Goal: Task Accomplishment & Management: Complete application form

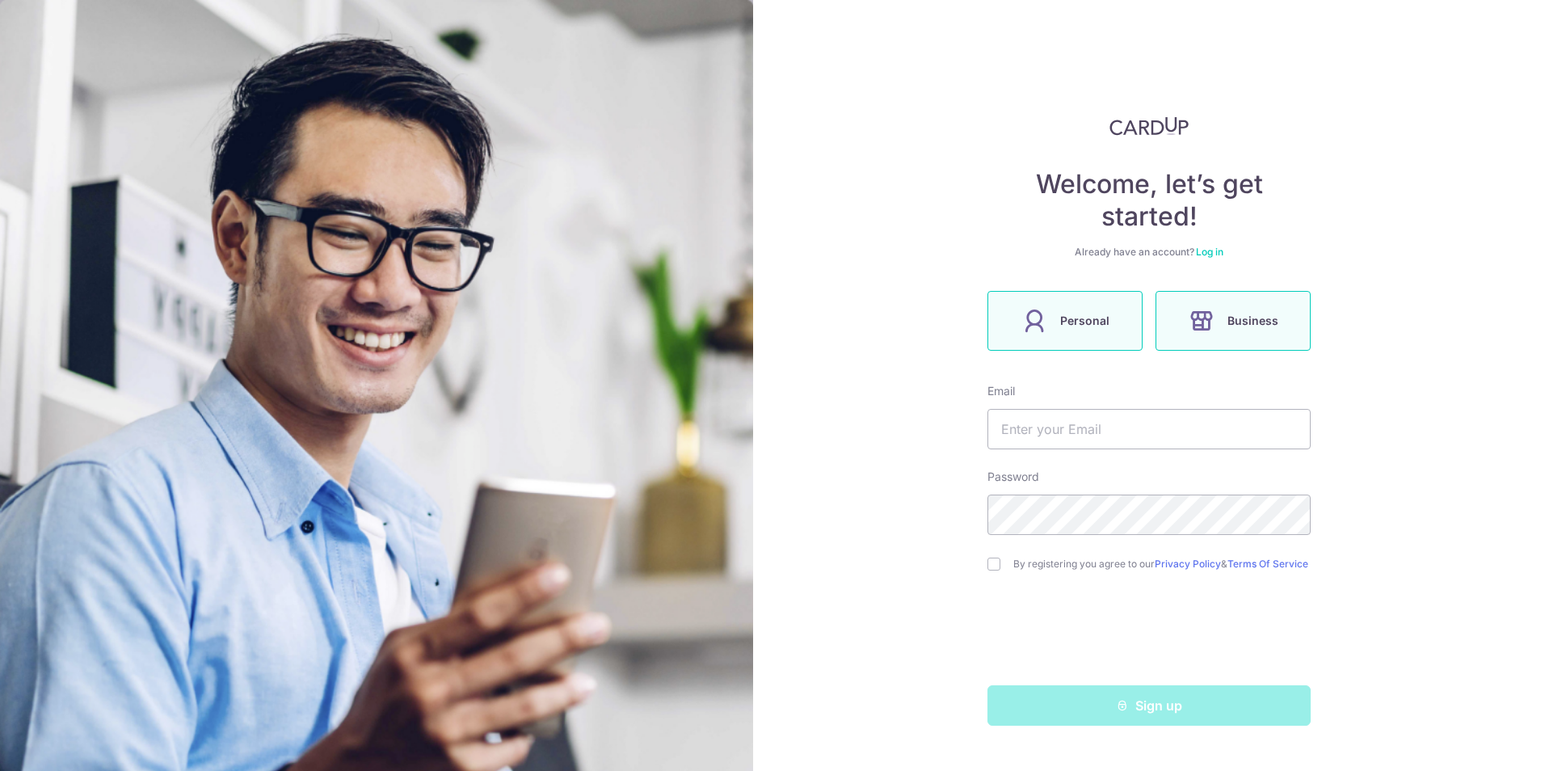
click at [1078, 317] on span "Personal" at bounding box center [1084, 320] width 49 height 19
click at [1072, 424] on input "text" at bounding box center [1148, 429] width 323 height 40
type input "shuhui97@hotmail.com"
click at [998, 570] on input "checkbox" at bounding box center [993, 563] width 13 height 13
checkbox input "true"
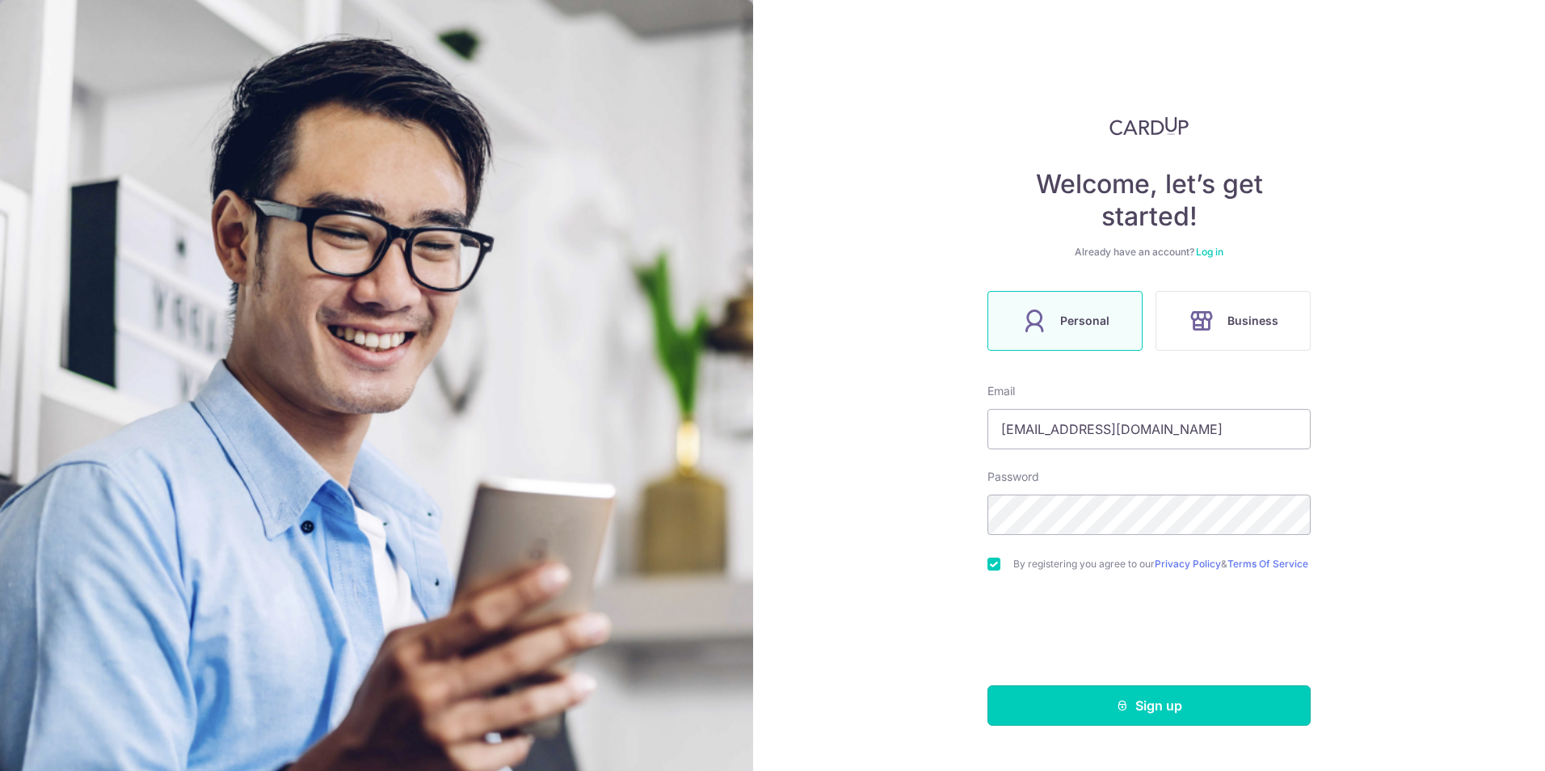
click at [1075, 706] on button "Sign up" at bounding box center [1148, 705] width 323 height 40
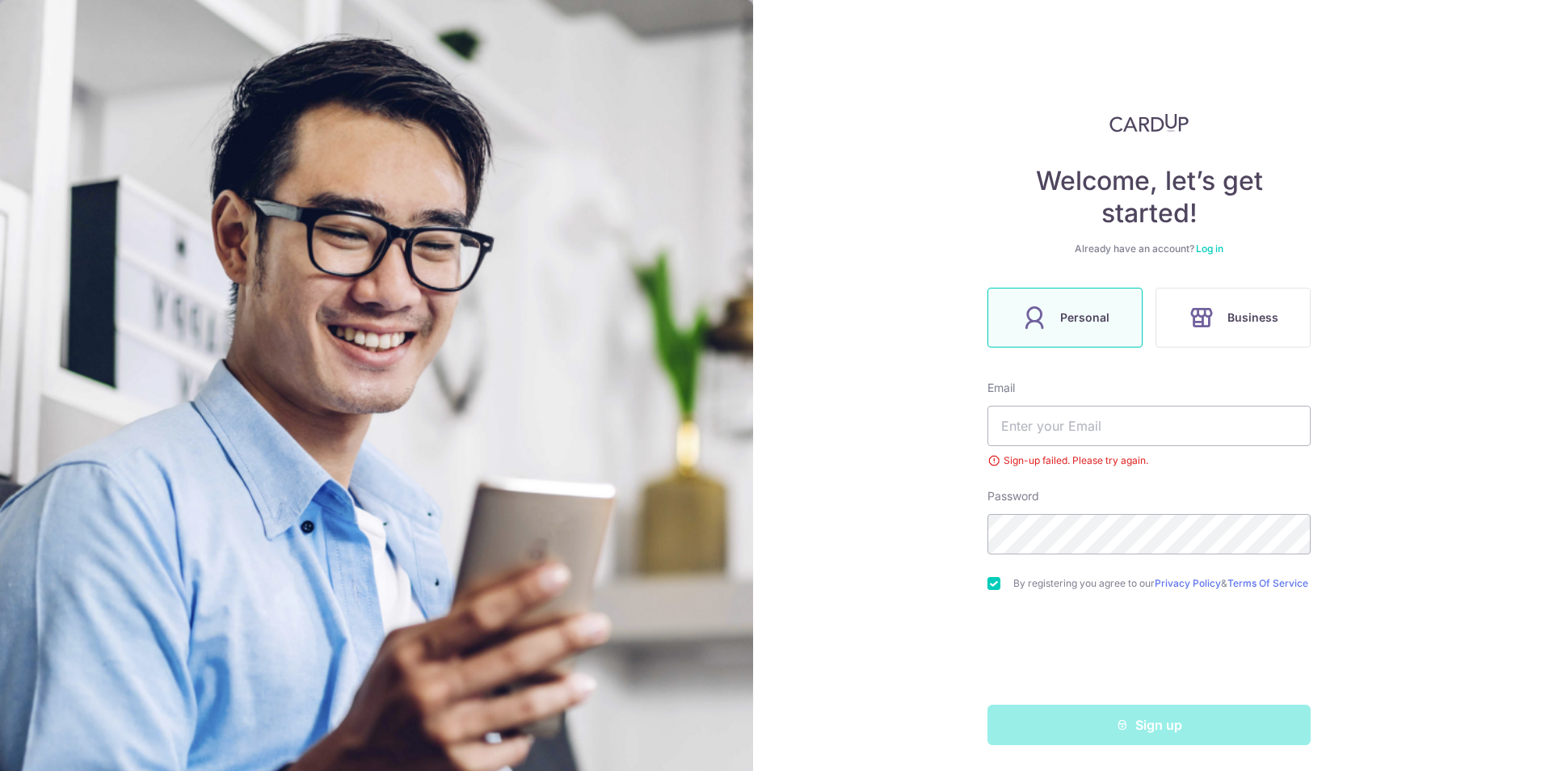
scroll to position [10, 0]
click at [1073, 430] on input "text" at bounding box center [1148, 426] width 323 height 40
type input "[EMAIL_ADDRESS][DOMAIN_NAME]"
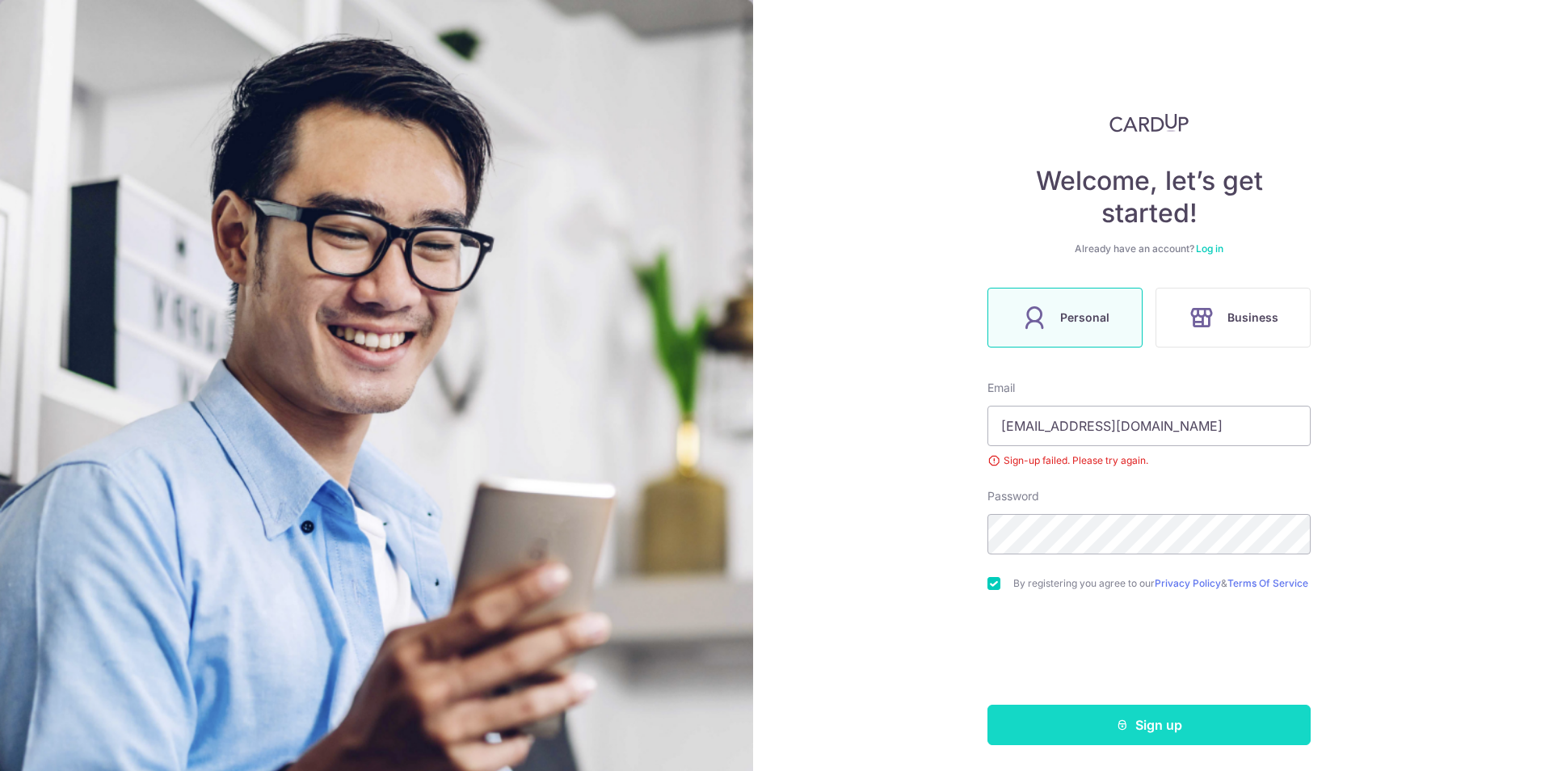
click at [1070, 726] on button "Sign up" at bounding box center [1148, 725] width 323 height 40
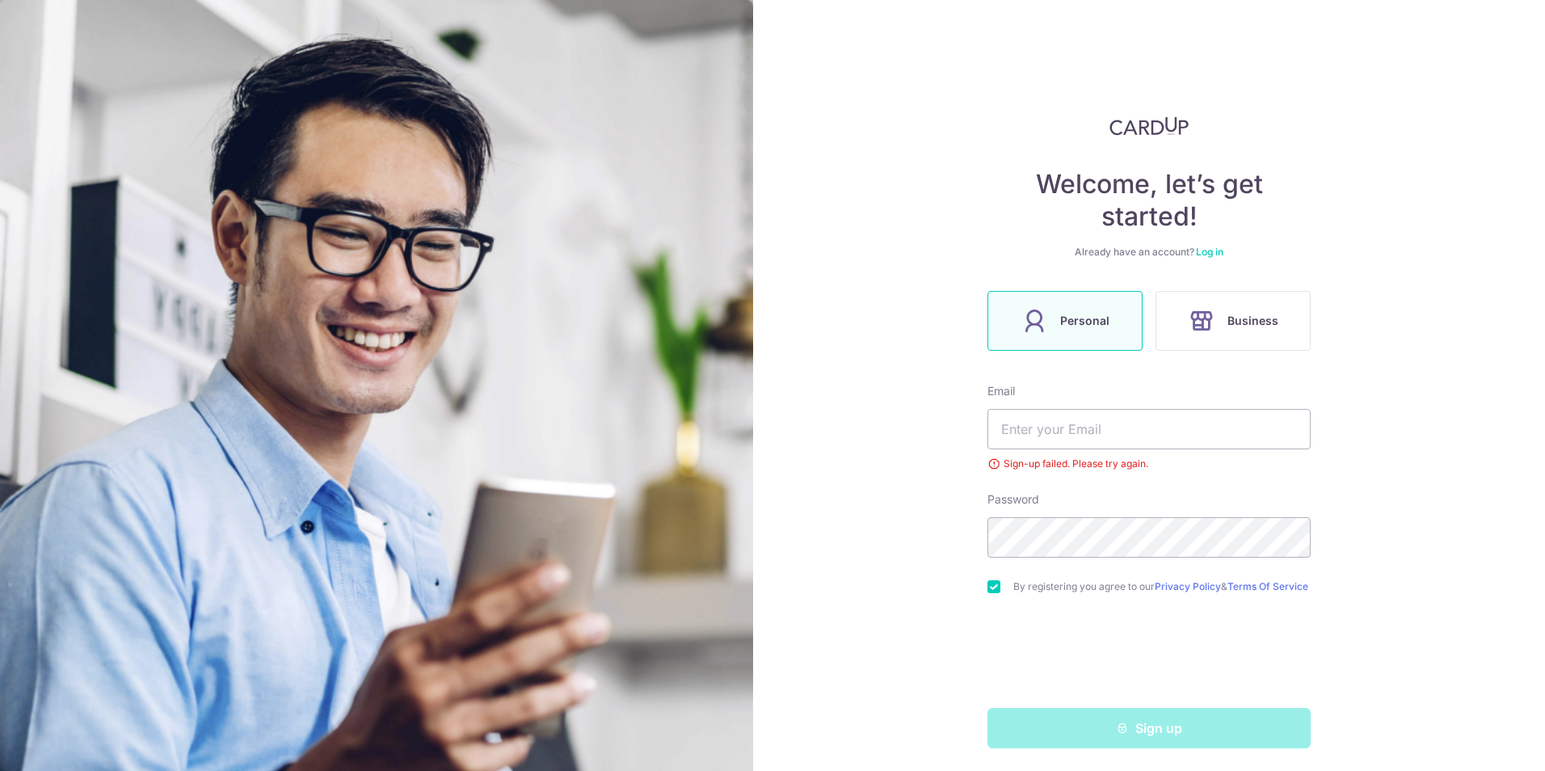
scroll to position [10, 0]
click at [1207, 242] on link "Log in" at bounding box center [1209, 248] width 27 height 12
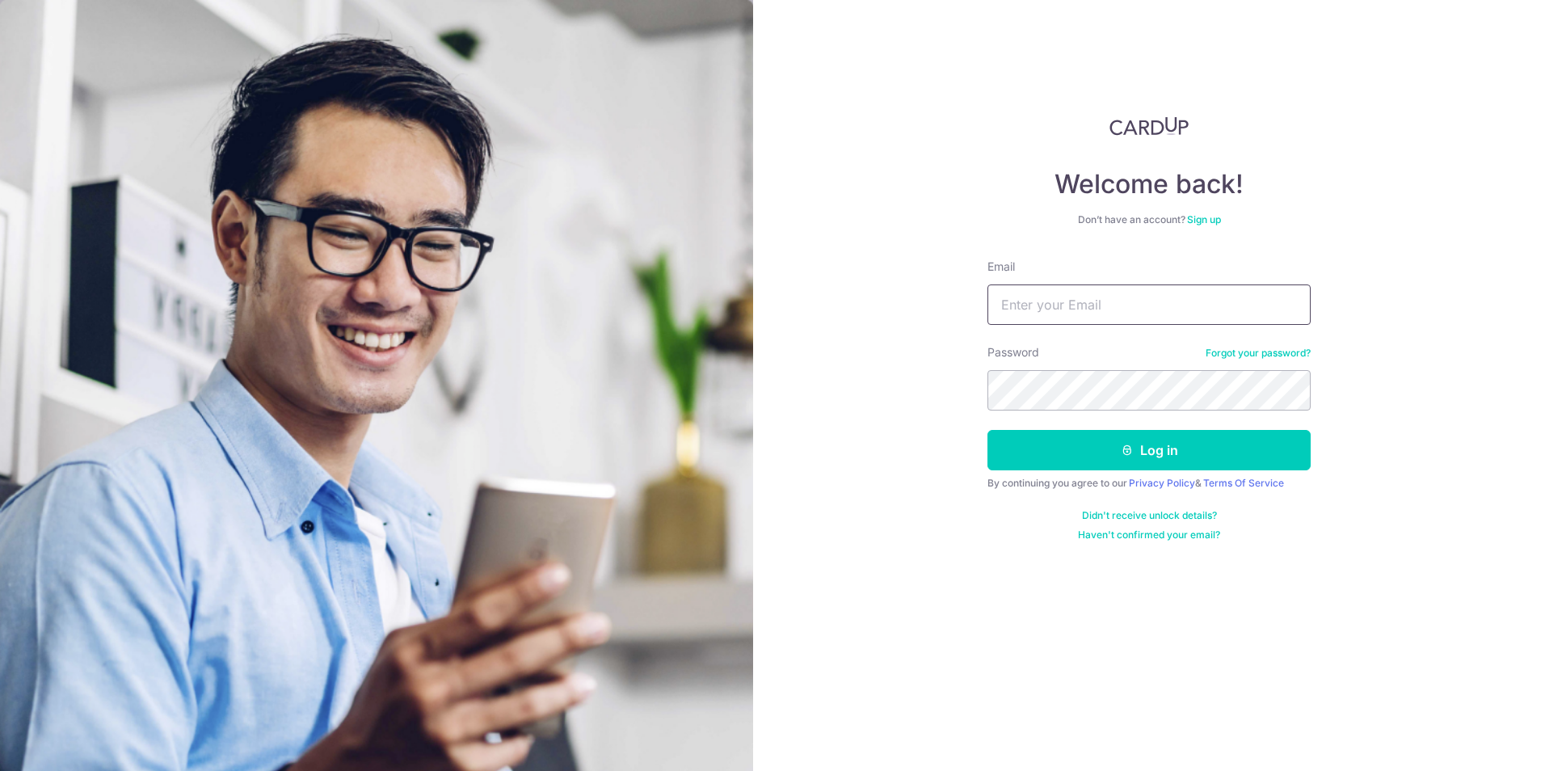
click at [1174, 306] on input "Email" at bounding box center [1148, 304] width 323 height 40
type input "[EMAIL_ADDRESS][DOMAIN_NAME]"
click at [987, 430] on button "Log in" at bounding box center [1148, 450] width 323 height 40
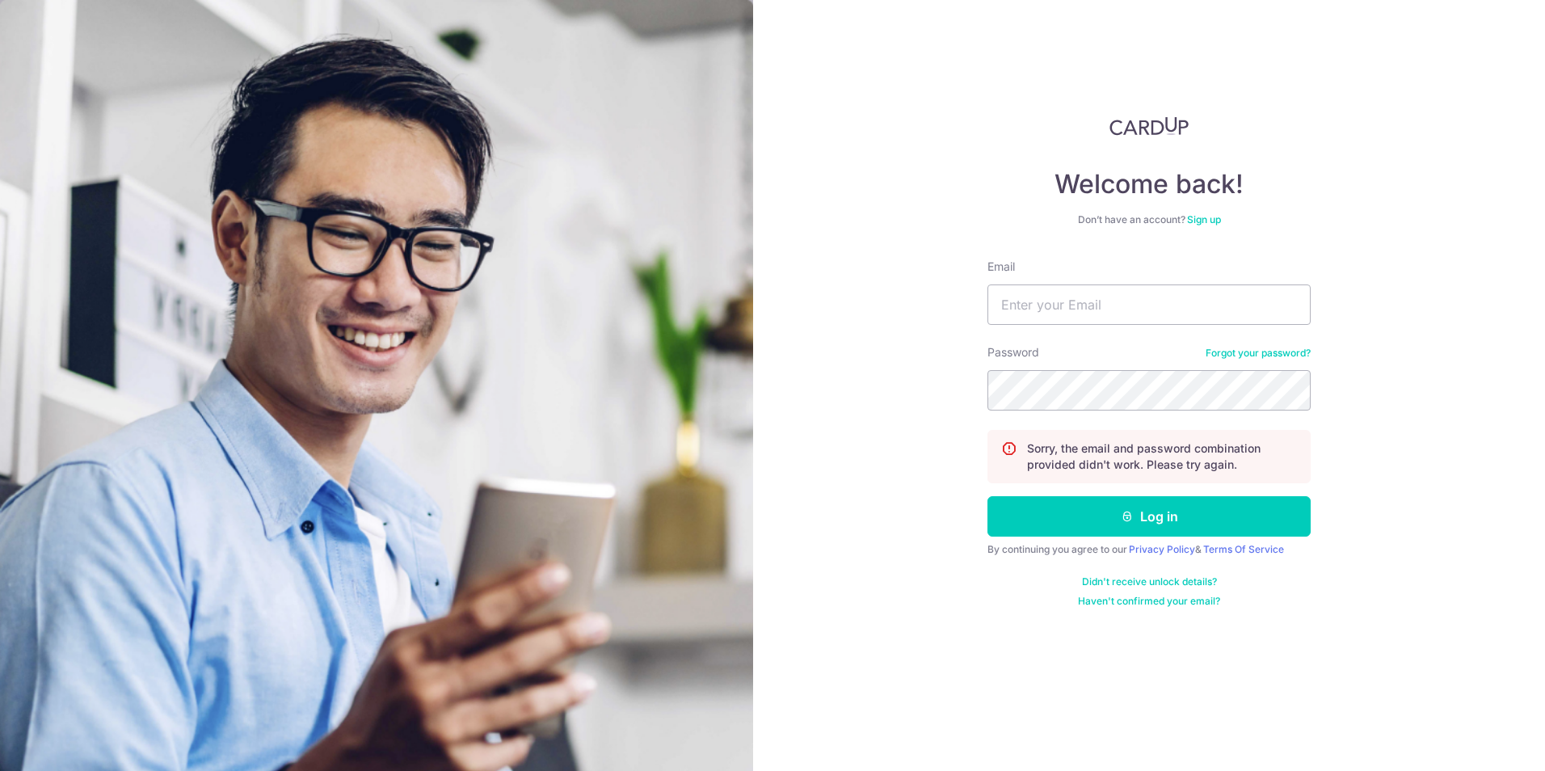
click at [1205, 215] on link "Sign up" at bounding box center [1204, 219] width 34 height 12
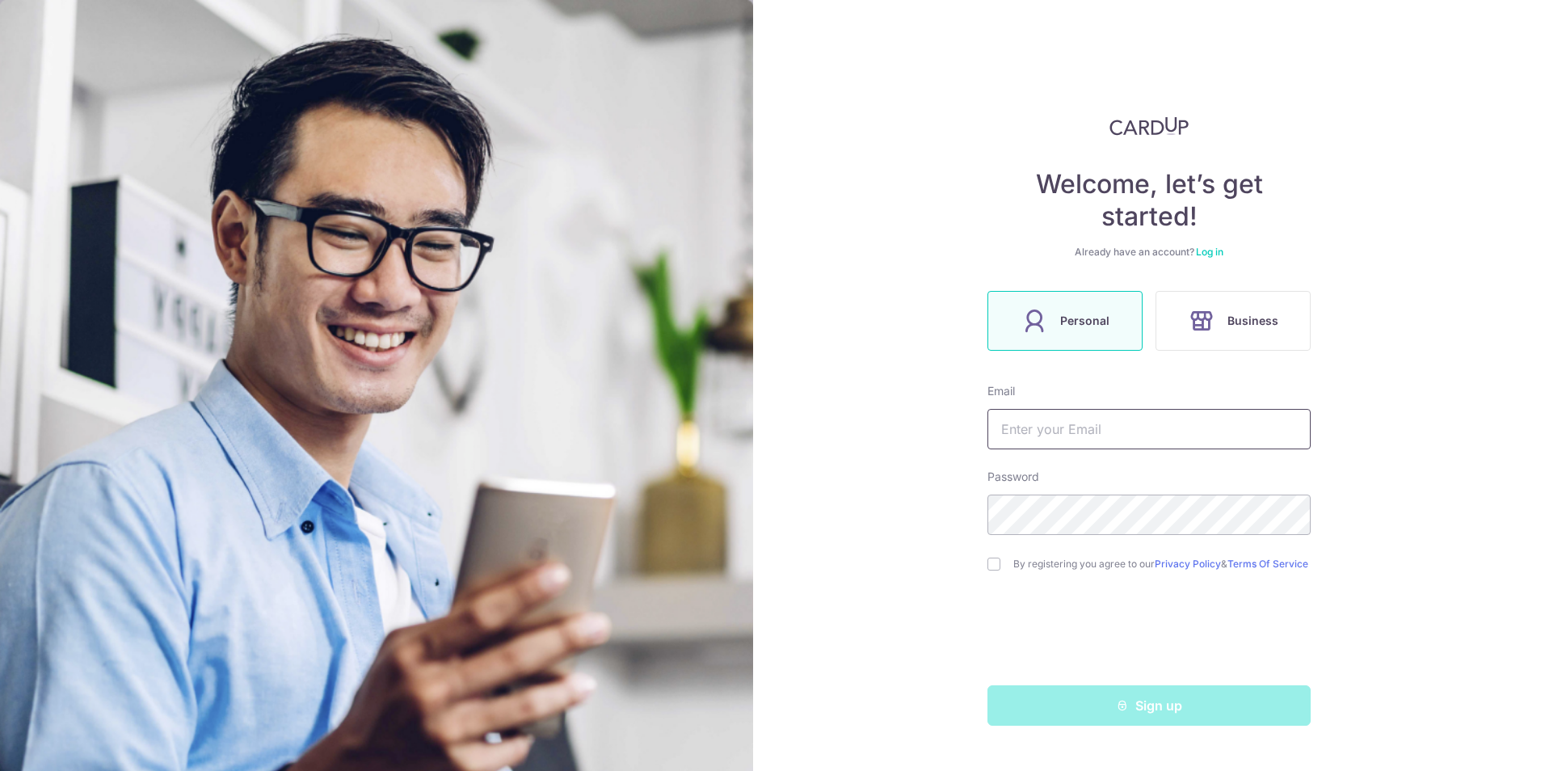
drag, startPoint x: 1111, startPoint y: 424, endPoint x: 1100, endPoint y: 423, distance: 11.3
click at [1111, 424] on input "text" at bounding box center [1148, 429] width 323 height 40
type input "[EMAIL_ADDRESS][DOMAIN_NAME]"
click at [1078, 560] on label "By registering you agree to our Privacy Policy & Terms Of Service" at bounding box center [1161, 563] width 297 height 13
click at [986, 562] on div "Welcome, let’s get started! Already have an account? Log in Personal Business E…" at bounding box center [1149, 385] width 792 height 771
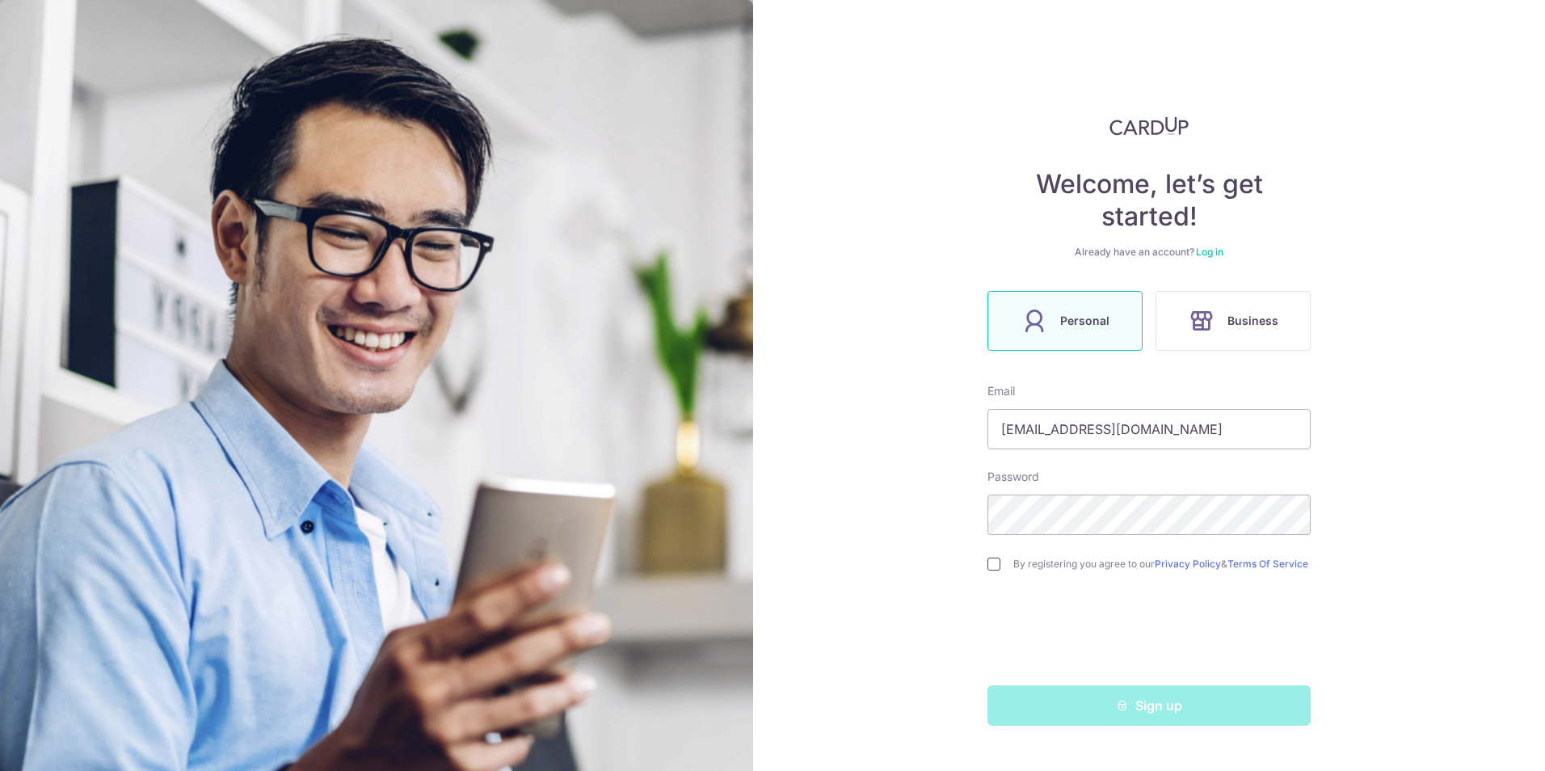
click at [991, 562] on input "checkbox" at bounding box center [993, 563] width 13 height 13
checkbox input "true"
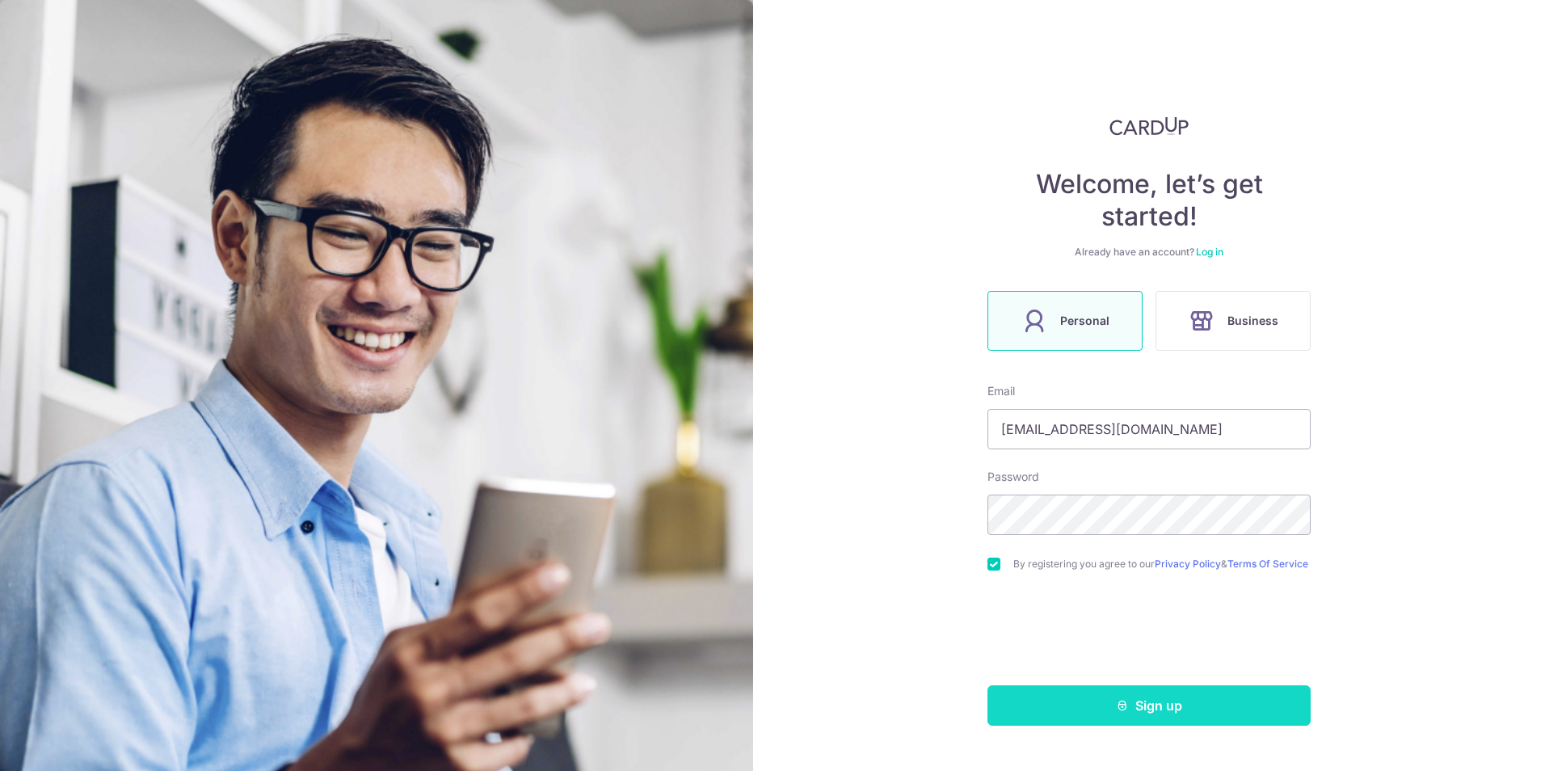
click at [1049, 703] on button "Sign up" at bounding box center [1148, 705] width 323 height 40
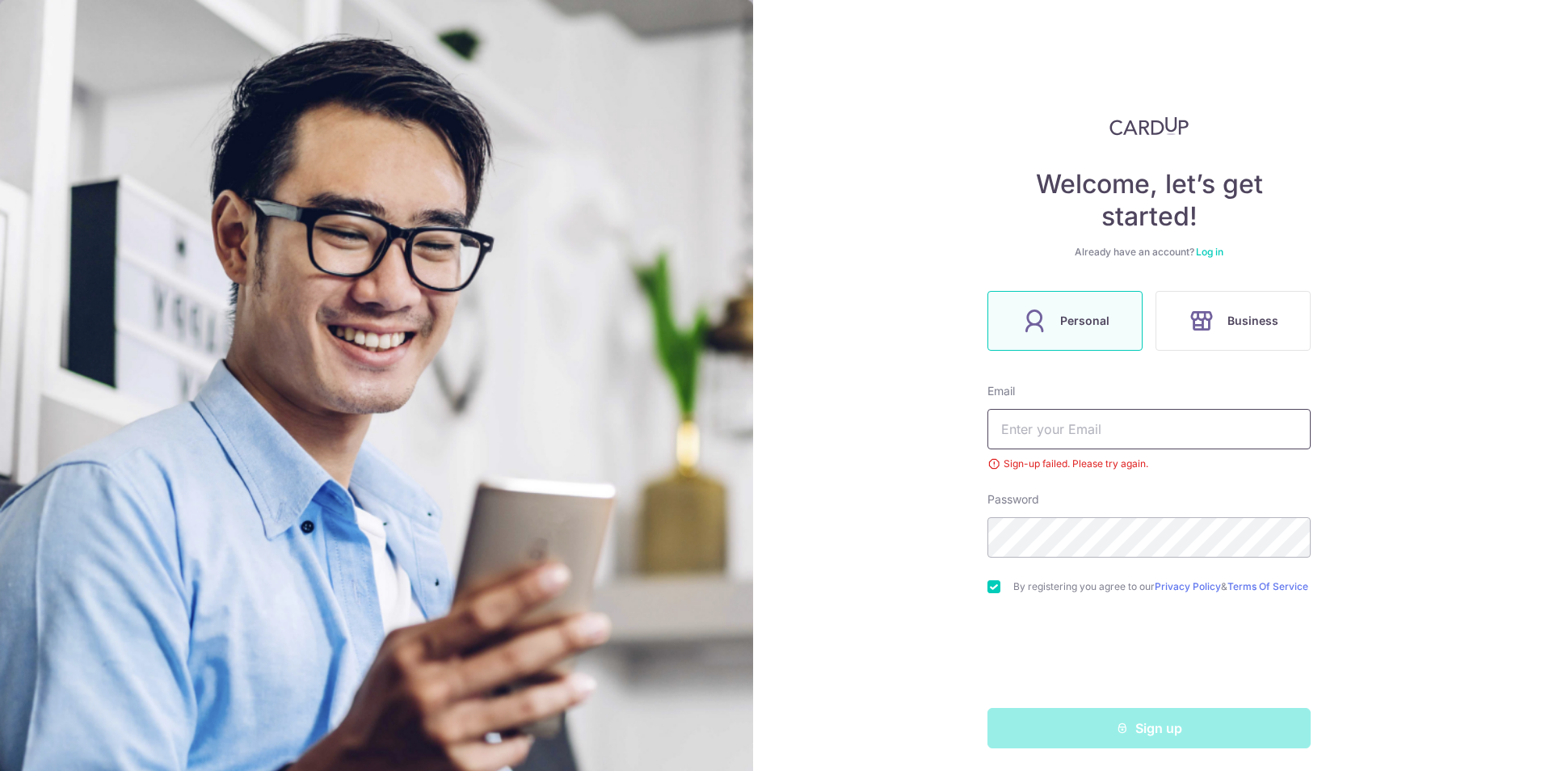
scroll to position [10, 0]
drag, startPoint x: 0, startPoint y: 0, endPoint x: 1037, endPoint y: 423, distance: 1120.1
click at [1037, 423] on input "text" at bounding box center [1148, 426] width 323 height 40
click at [942, 152] on div "Welcome, let’s get started! Already have an account? Log in Personal Business E…" at bounding box center [1149, 385] width 792 height 771
click at [950, 297] on div "Welcome, let’s get started! Already have an account? Log in Personal Business E…" at bounding box center [1149, 385] width 792 height 771
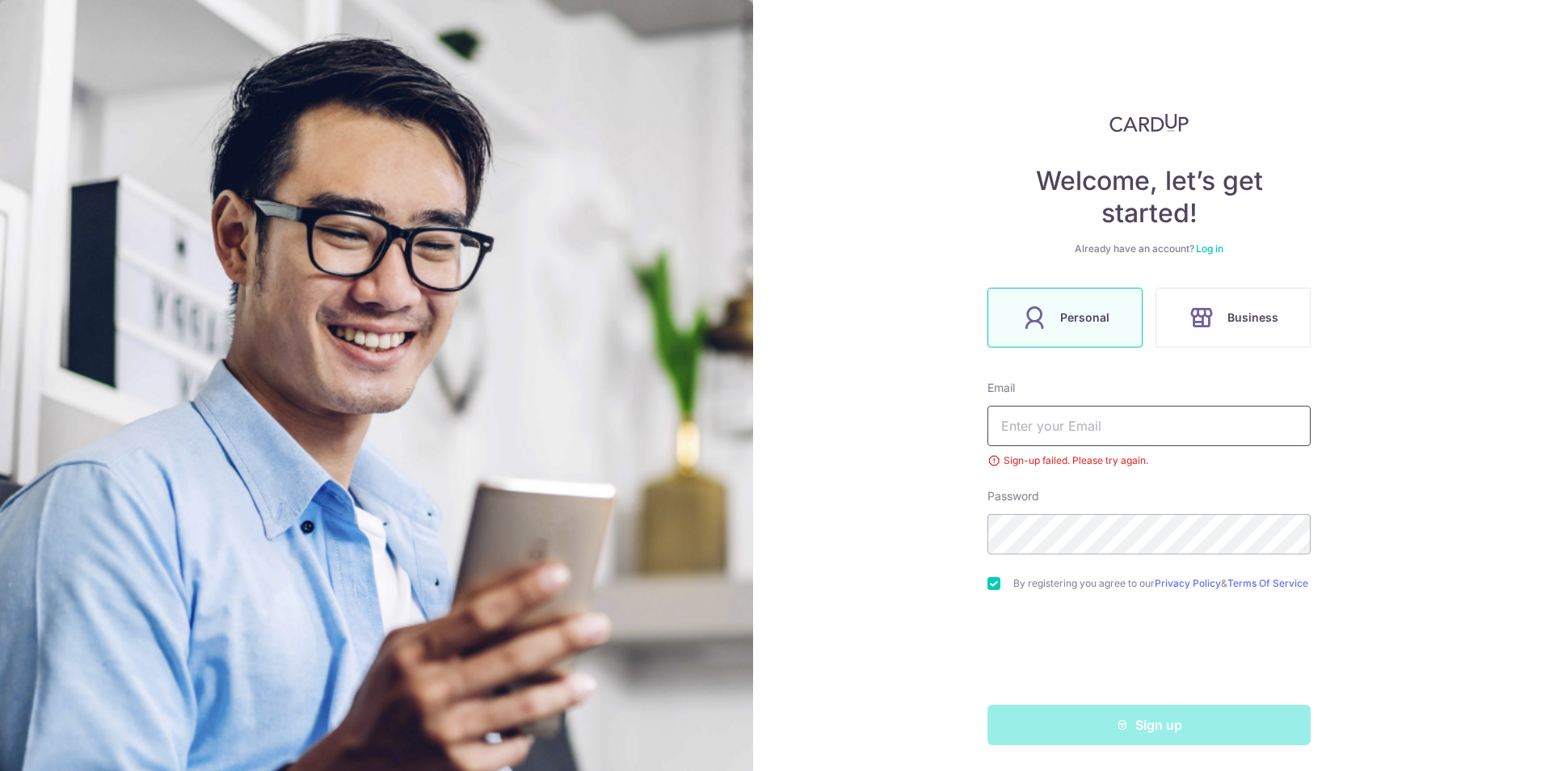
click at [1049, 418] on input "text" at bounding box center [1148, 426] width 323 height 40
type input "[EMAIL_ADDRESS][DOMAIN_NAME]"
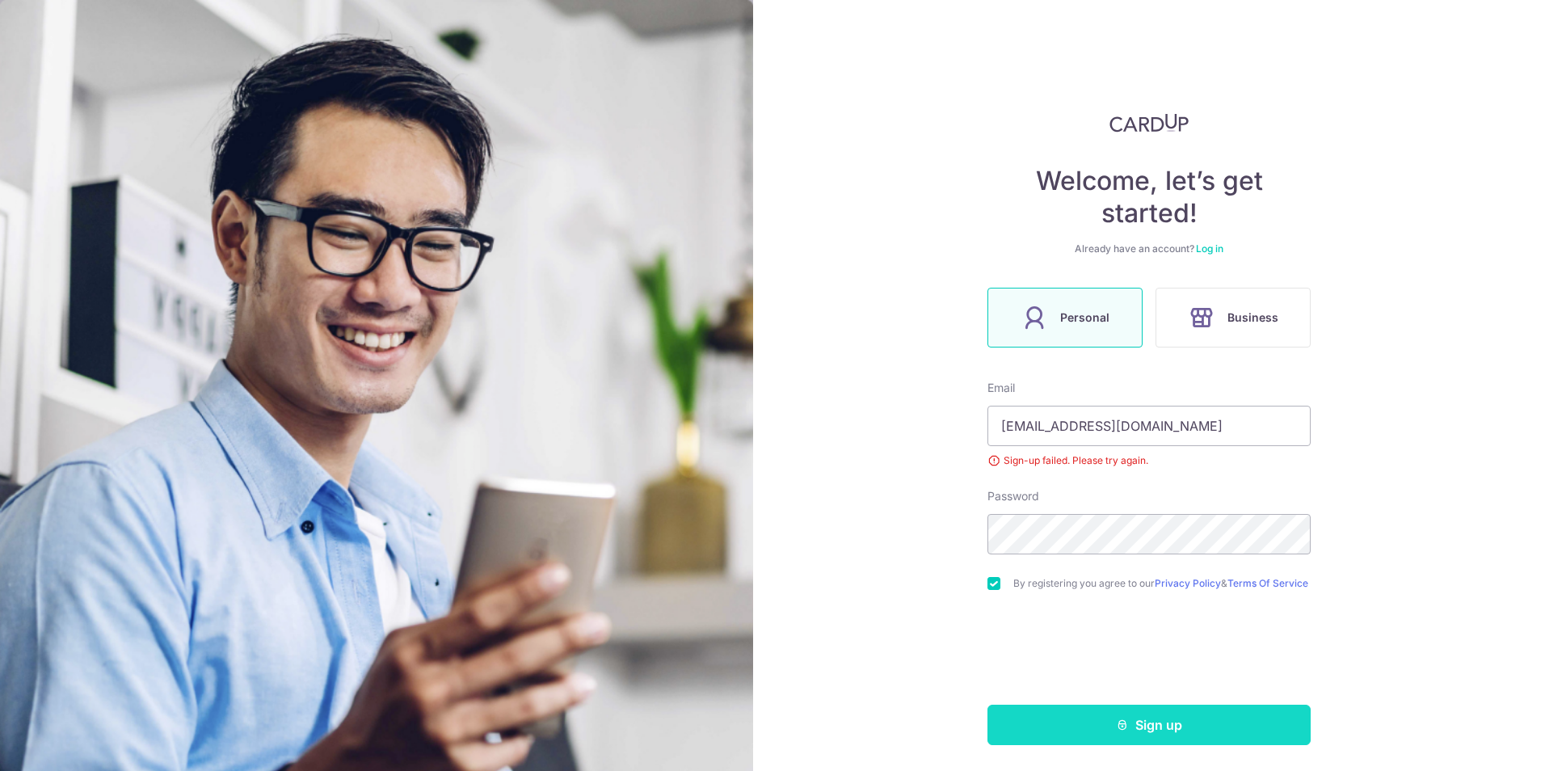
click at [1119, 728] on icon "submit" at bounding box center [1122, 724] width 13 height 13
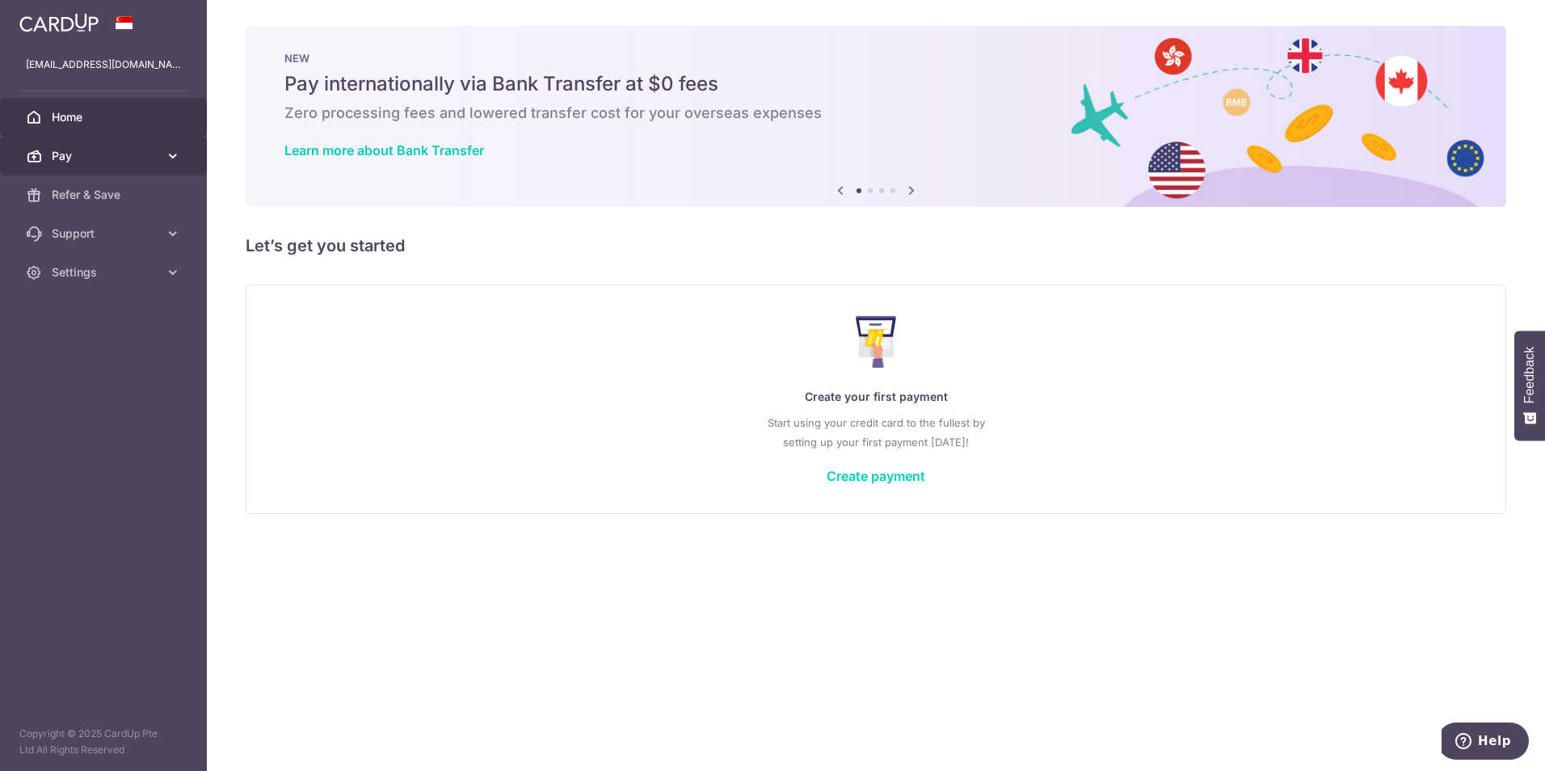
click at [65, 154] on span "Pay" at bounding box center [105, 156] width 107 height 16
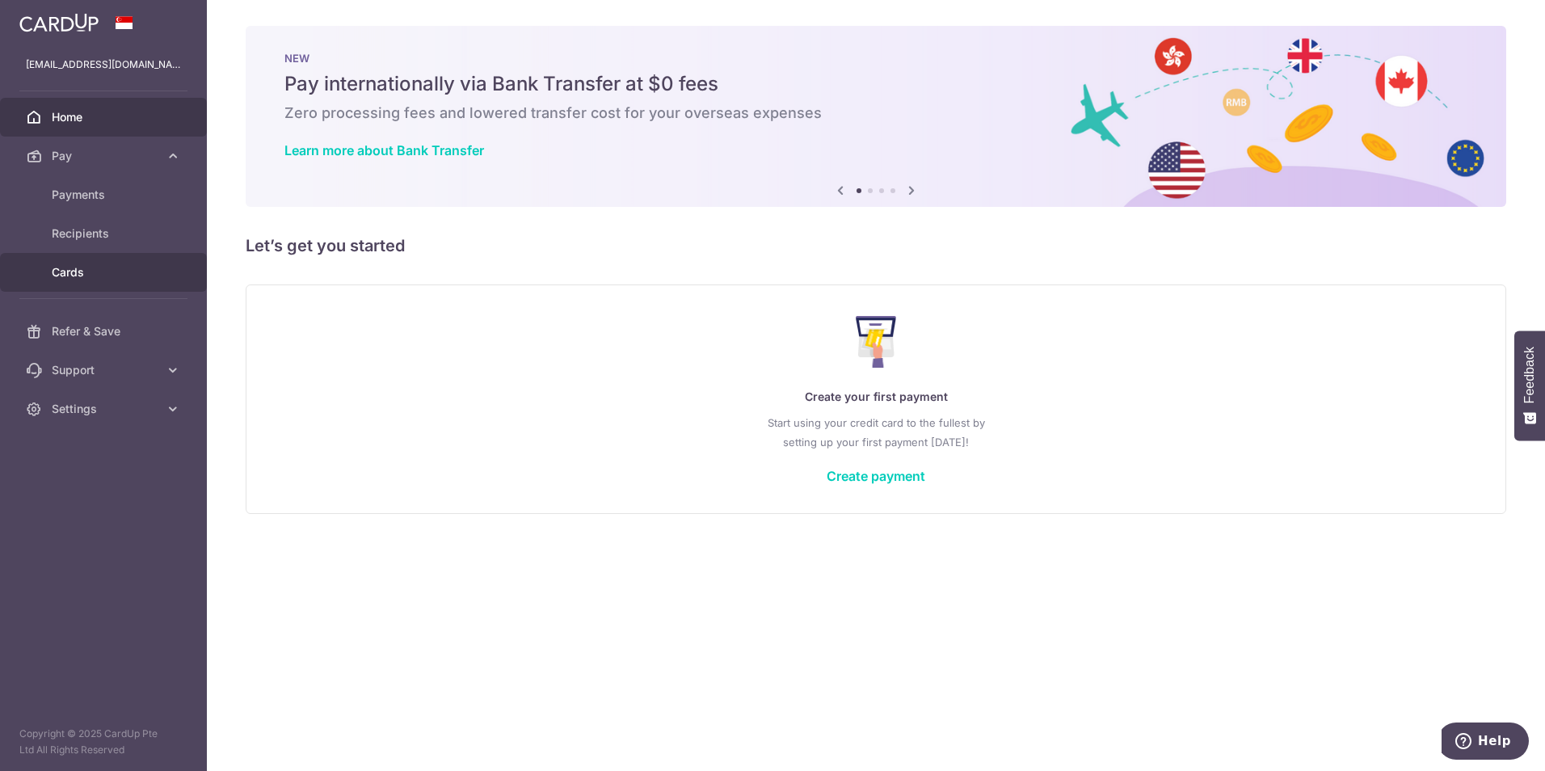
click at [90, 269] on span "Cards" at bounding box center [105, 272] width 107 height 16
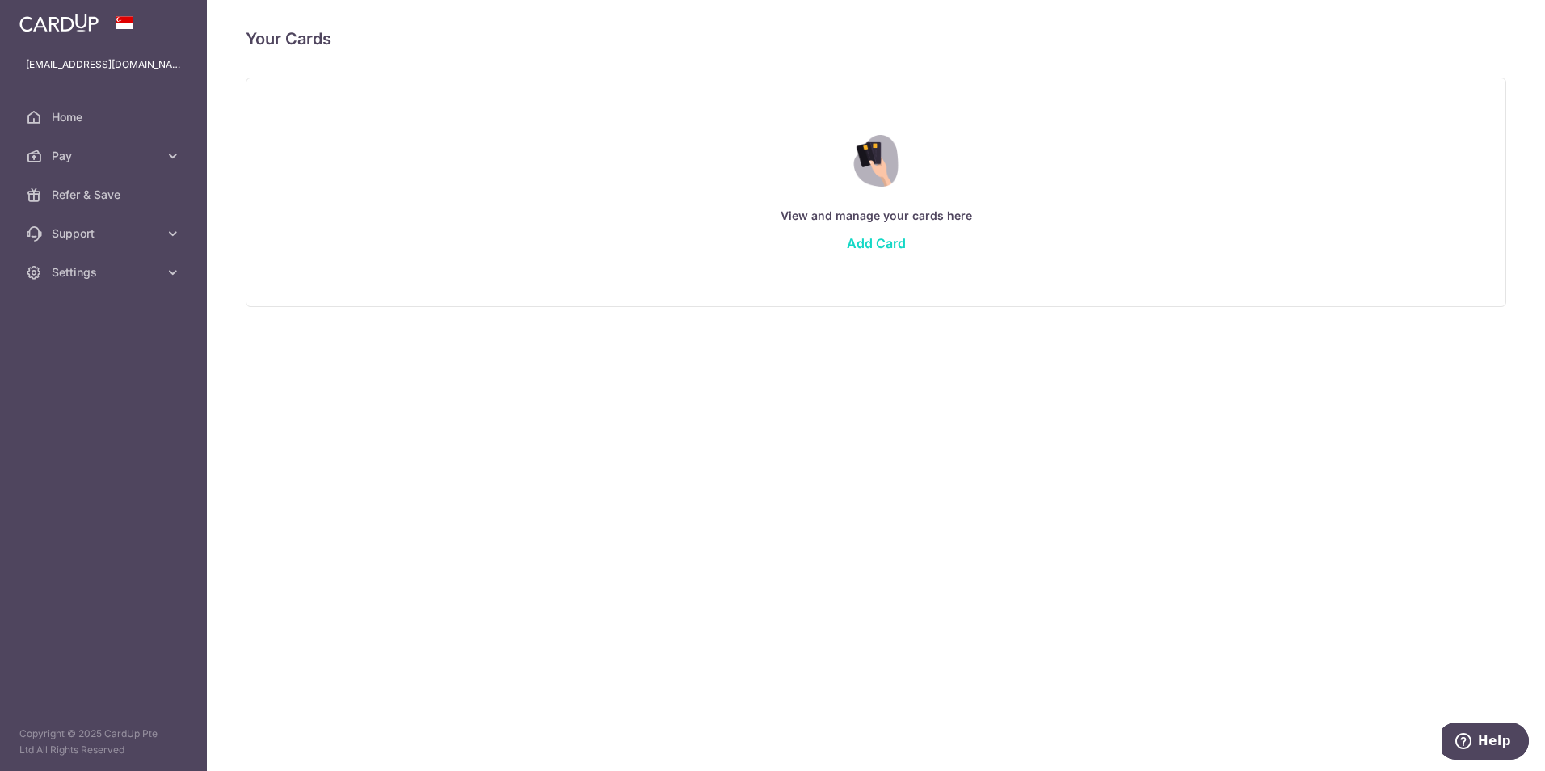
click at [860, 244] on link "Add Card" at bounding box center [876, 243] width 59 height 16
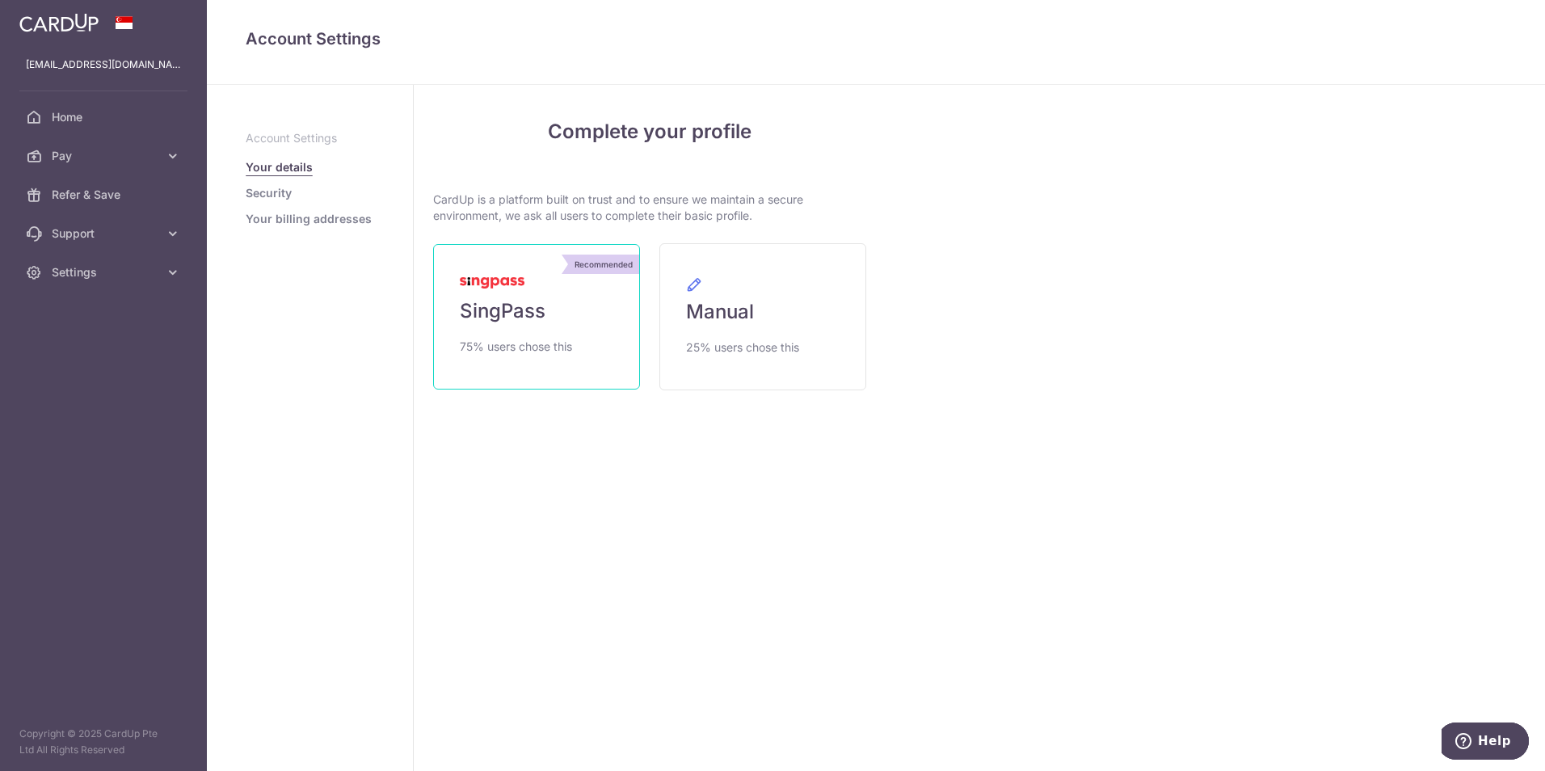
click at [532, 312] on span "SingPass" at bounding box center [503, 311] width 86 height 26
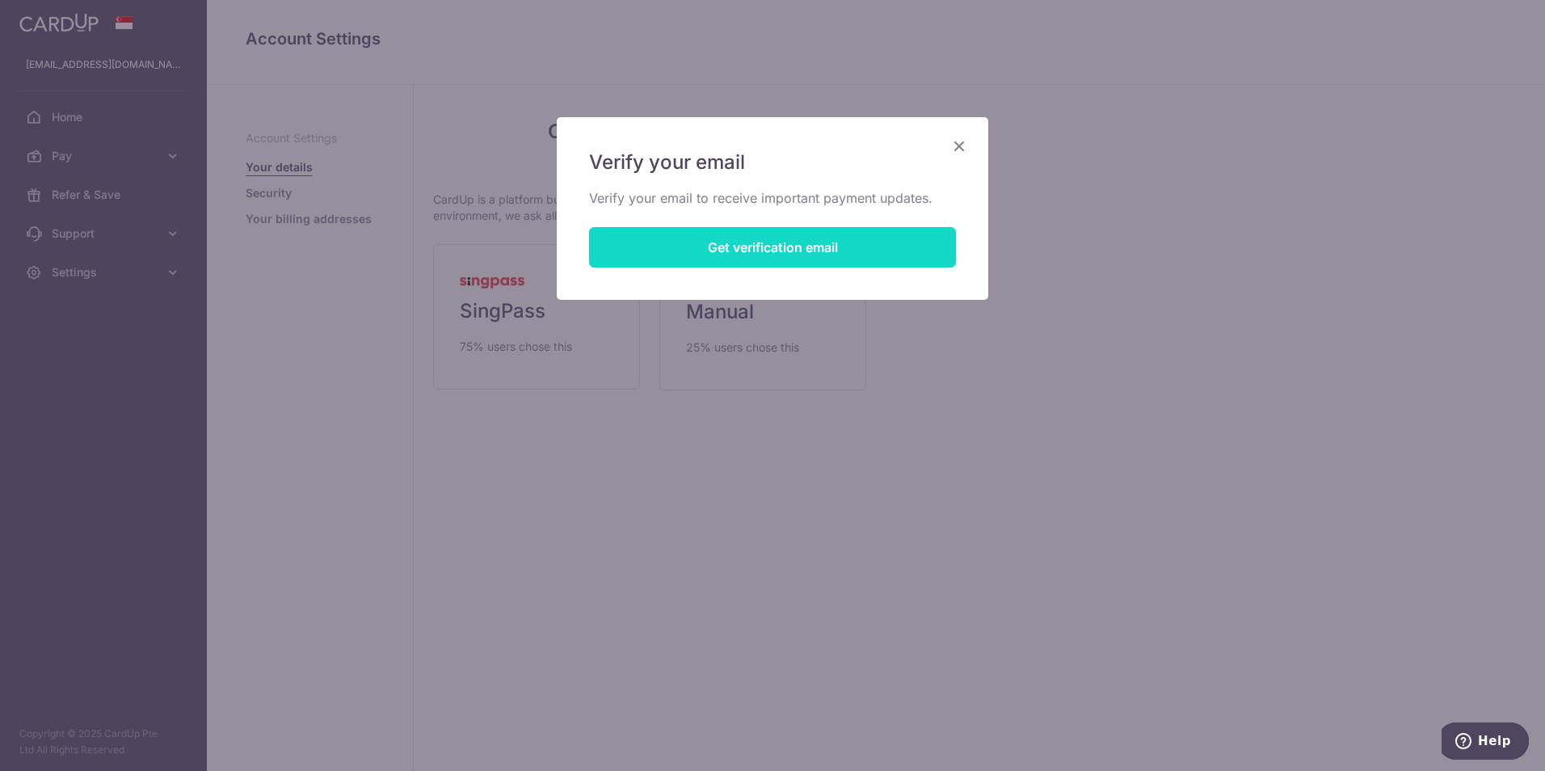
click at [721, 238] on button "Get verification email" at bounding box center [772, 247] width 367 height 40
